Goal: Information Seeking & Learning: Learn about a topic

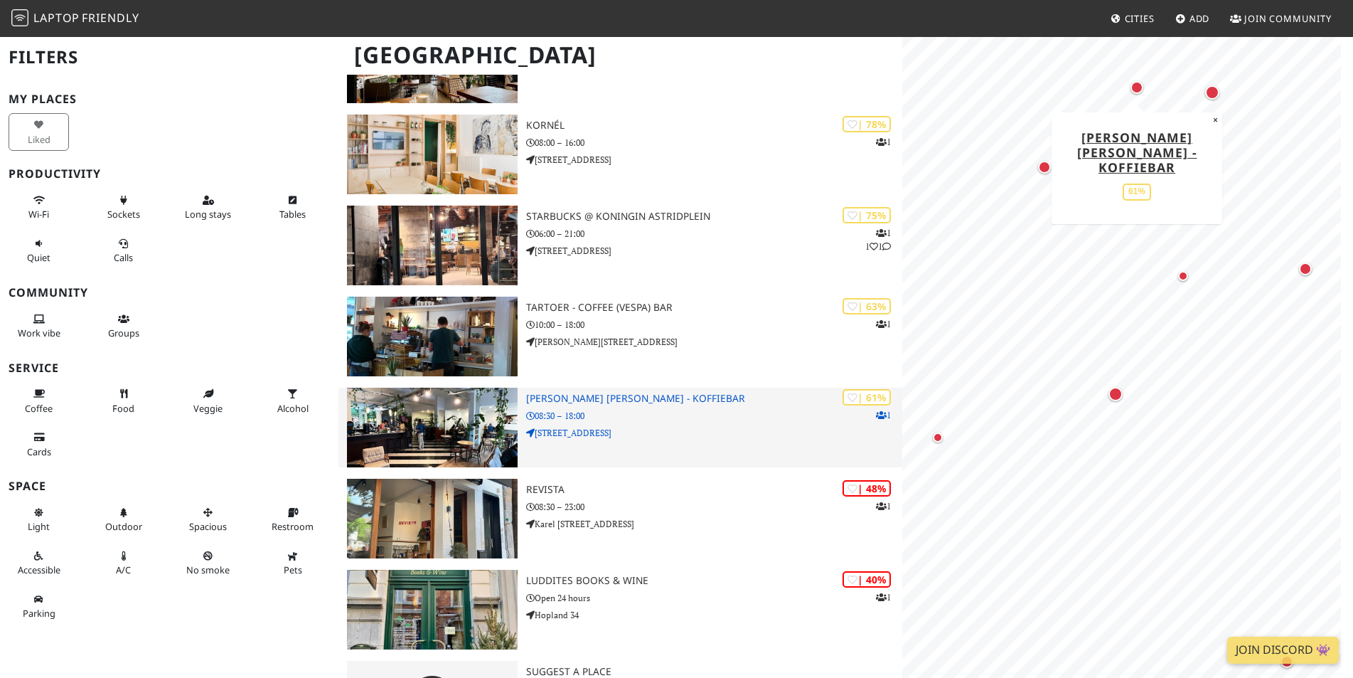
scroll to position [284, 0]
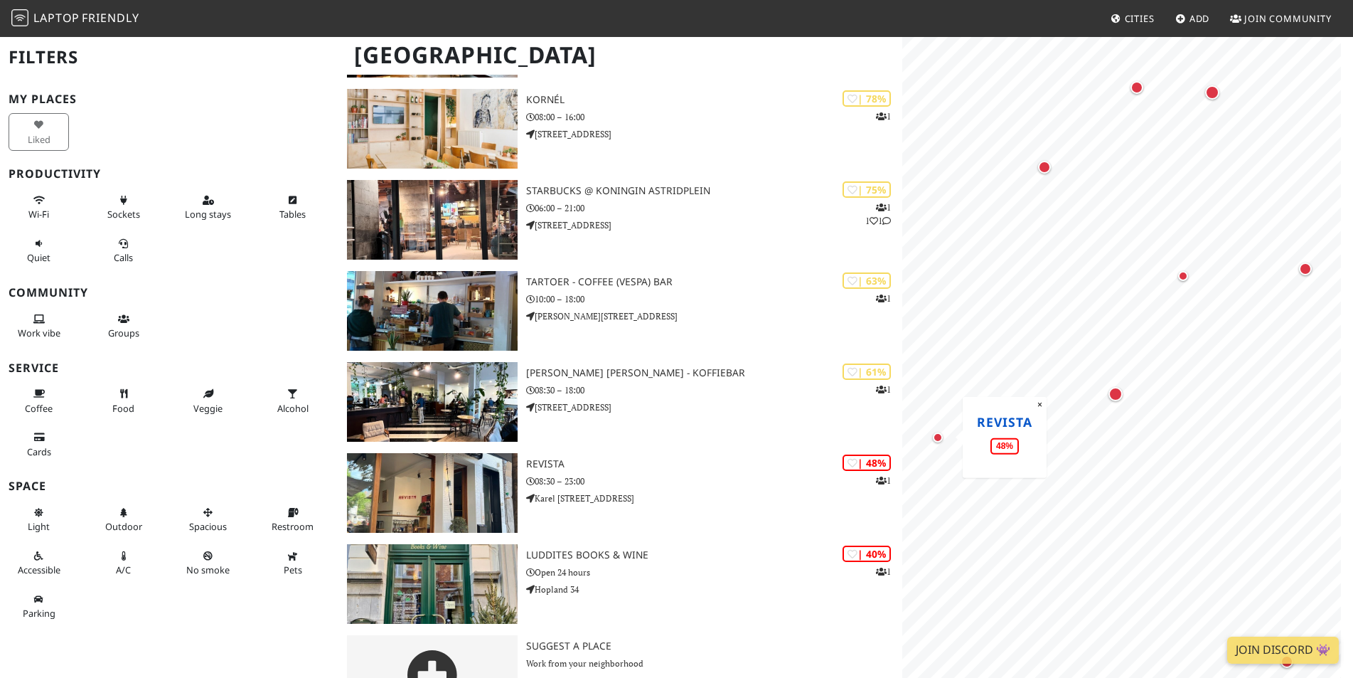
click at [1007, 423] on link "Revista" at bounding box center [1004, 420] width 55 height 17
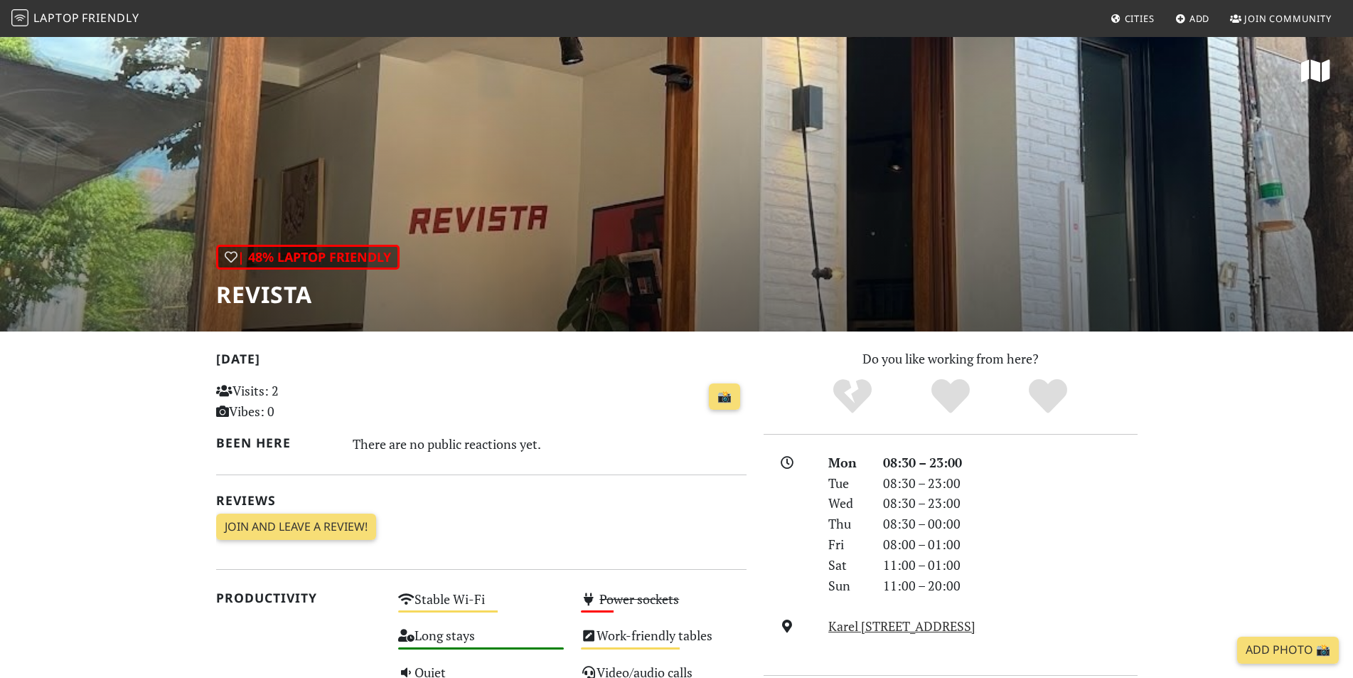
drag, startPoint x: 0, startPoint y: 0, endPoint x: 713, endPoint y: 182, distance: 736.2
click at [713, 182] on div "| 48% Laptop Friendly Revista" at bounding box center [676, 184] width 1353 height 296
click at [339, 254] on div "| 48% Laptop Friendly" at bounding box center [307, 257] width 183 height 25
click at [1235, 129] on div "| 48% Laptop Friendly Revista" at bounding box center [676, 184] width 1353 height 296
click at [1316, 82] on icon at bounding box center [1315, 71] width 29 height 26
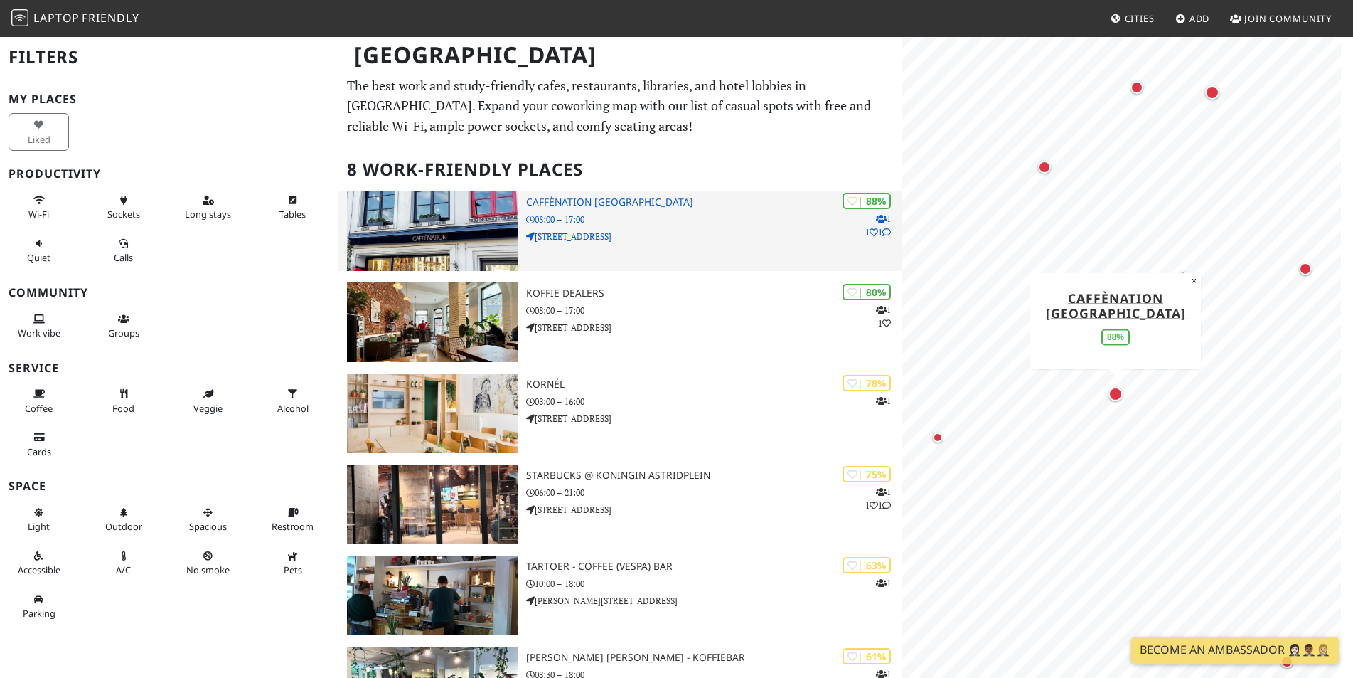
click at [692, 219] on p "08:00 – 17:00" at bounding box center [714, 220] width 376 height 14
